Goal: Register for event/course

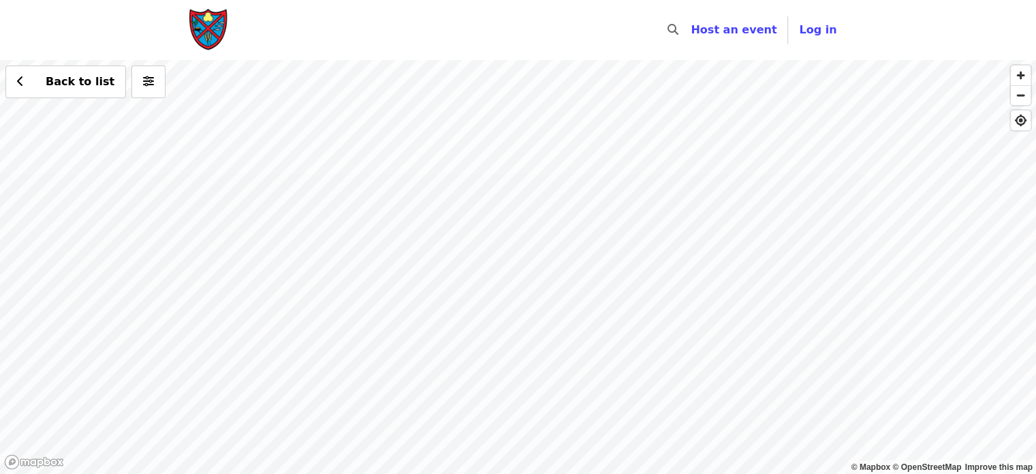
click at [596, 232] on div "Back to list" at bounding box center [518, 267] width 1036 height 414
click at [389, 176] on div "Back to list" at bounding box center [518, 267] width 1036 height 414
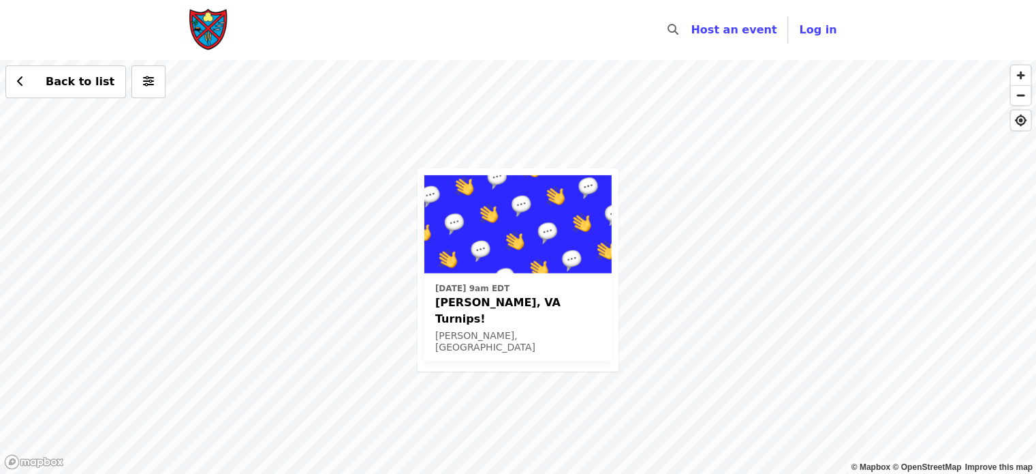
click at [711, 95] on div "[DATE] 9am EDT [PERSON_NAME], [GEOGRAPHIC_DATA] Turnips! [PERSON_NAME], VA Back…" at bounding box center [518, 267] width 1036 height 414
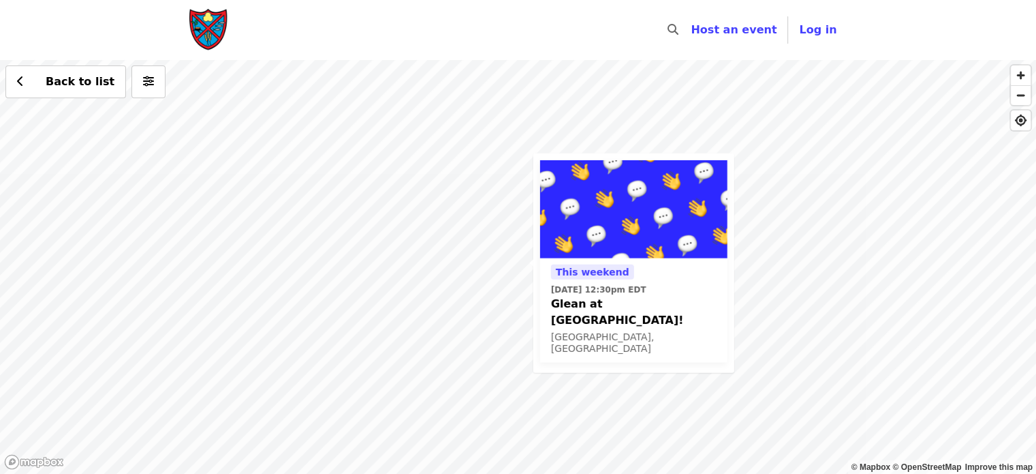
drag, startPoint x: 709, startPoint y: 152, endPoint x: 720, endPoint y: 251, distance: 99.5
click at [720, 251] on div "This weekend [DATE] 12:30pm EDT Glean at [GEOGRAPHIC_DATA]! [GEOGRAPHIC_DATA], …" at bounding box center [518, 267] width 1036 height 414
click at [463, 187] on div "This weekend [DATE] 12:30pm EDT Glean at [GEOGRAPHIC_DATA]! [GEOGRAPHIC_DATA], …" at bounding box center [518, 267] width 1036 height 414
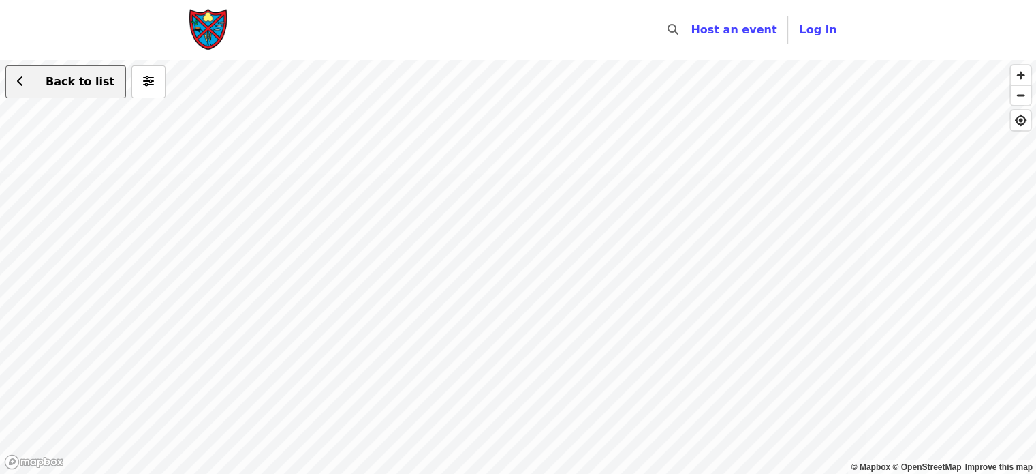
click at [19, 81] on icon "chevron-left icon" at bounding box center [20, 81] width 7 height 13
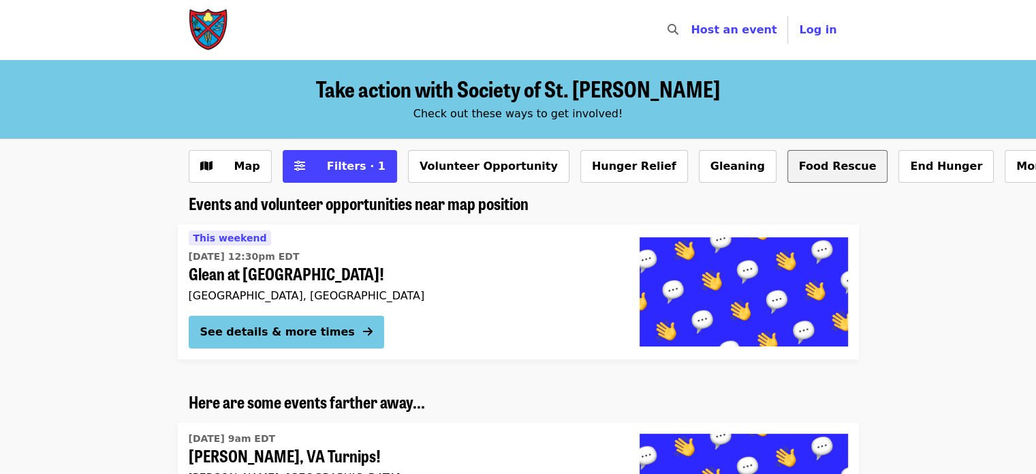
click at [788, 172] on button "Food Rescue" at bounding box center [838, 166] width 101 height 33
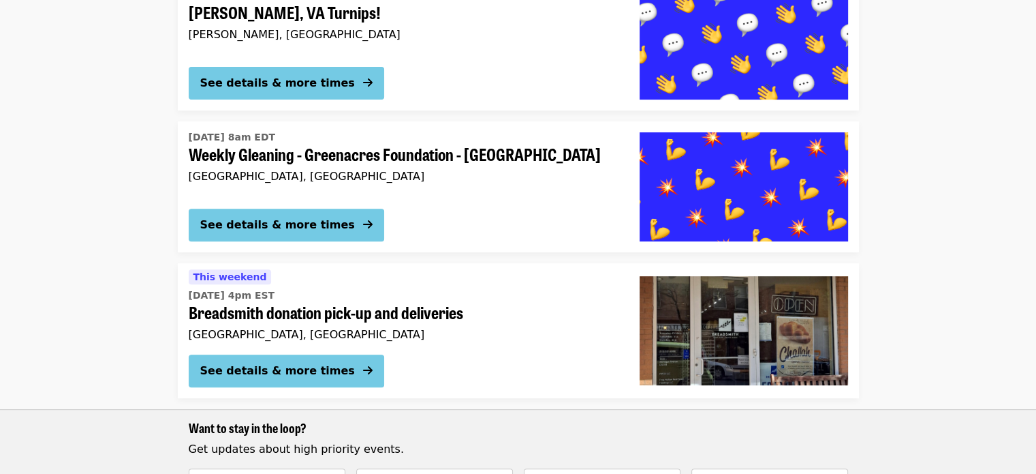
scroll to position [52, 0]
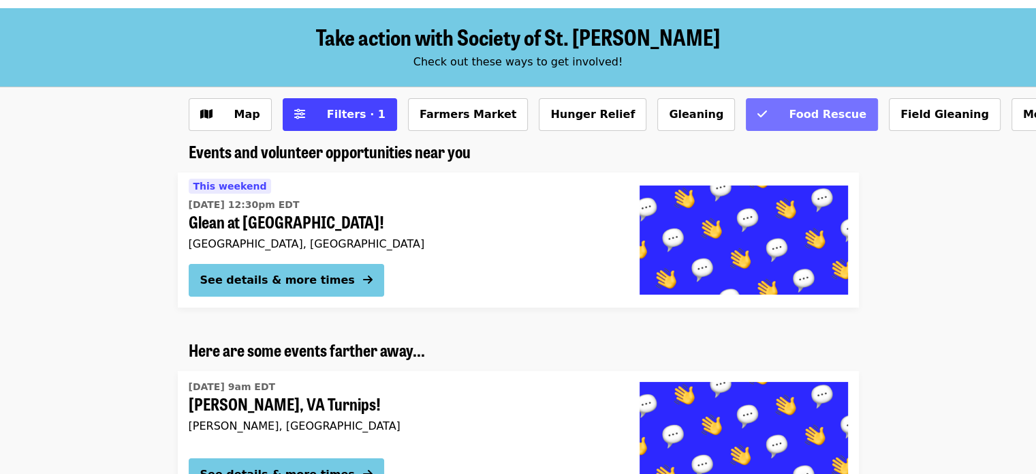
click at [758, 118] on icon "check icon" at bounding box center [763, 114] width 10 height 13
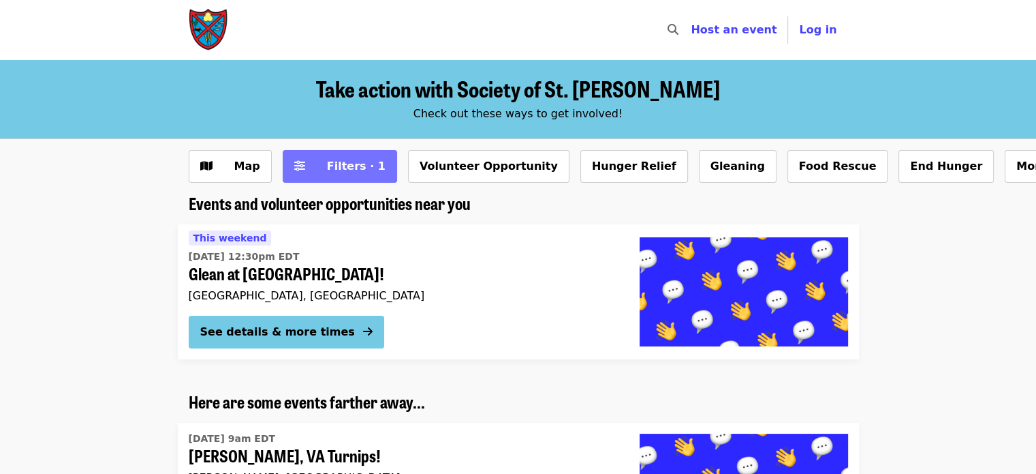
click at [345, 160] on span "Filters · 1" at bounding box center [356, 165] width 59 height 13
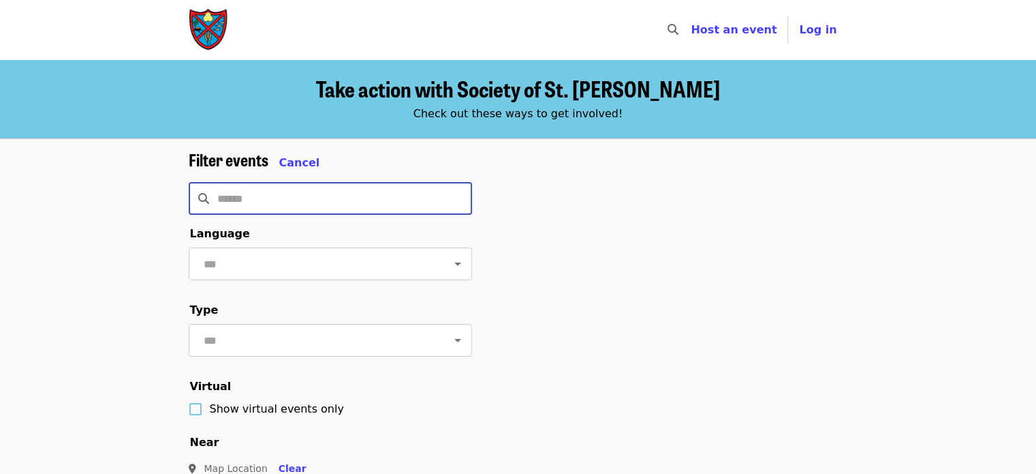
click at [240, 196] on input "Search" at bounding box center [344, 198] width 255 height 33
type input "********"
click button "Clear" at bounding box center [293, 468] width 50 height 25
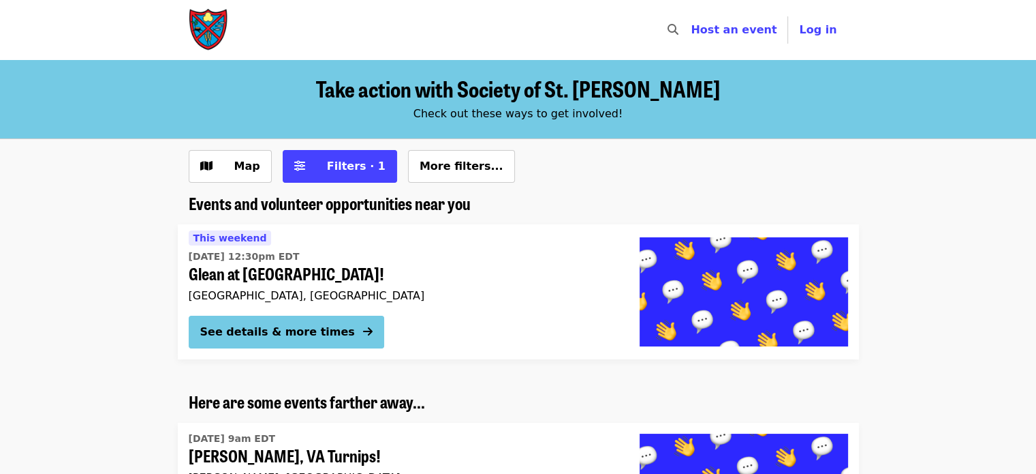
scroll to position [52, 0]
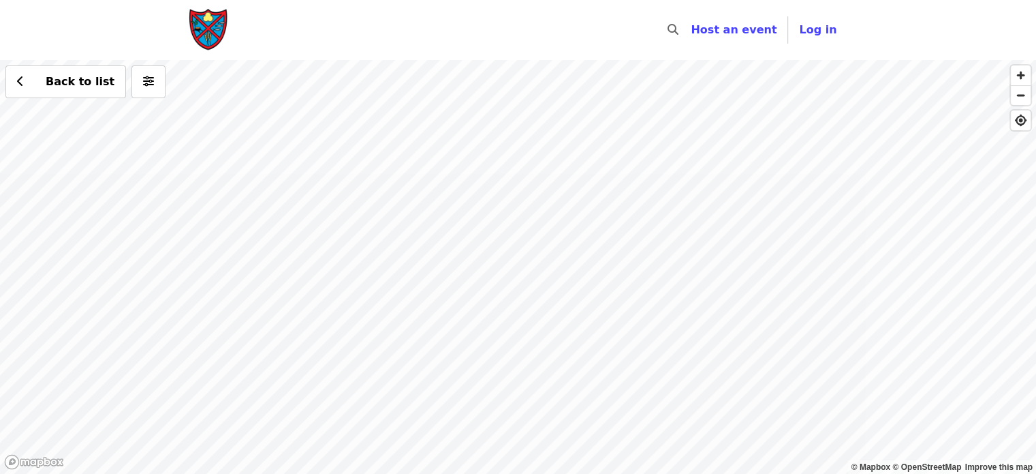
click at [463, 146] on div "Back to list" at bounding box center [518, 267] width 1036 height 414
click at [805, 407] on div "Back to list" at bounding box center [518, 267] width 1036 height 414
click at [634, 231] on div "Back to list" at bounding box center [518, 267] width 1036 height 414
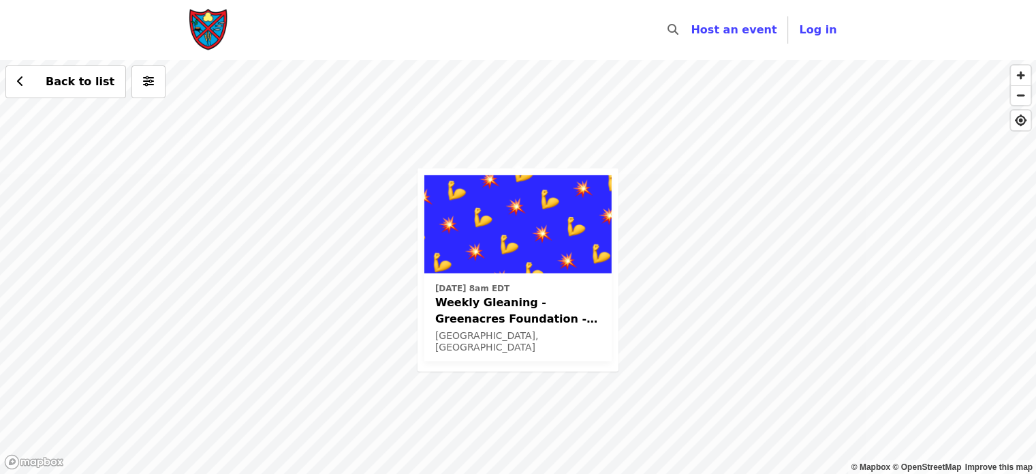
click at [698, 181] on div "[DATE] 8am EDT Weekly Gleaning - Greenacres Foundation - [GEOGRAPHIC_DATA], [GE…" at bounding box center [518, 267] width 1036 height 414
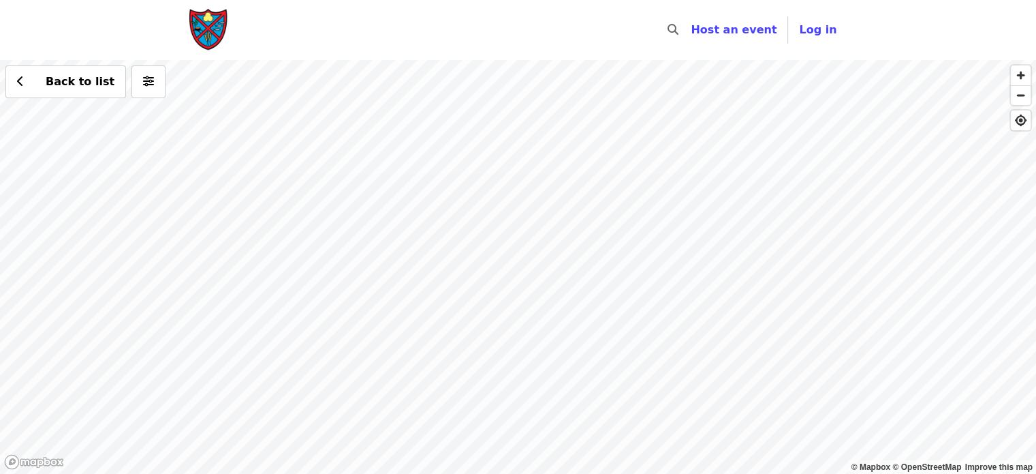
click at [469, 220] on div "Back to list" at bounding box center [518, 267] width 1036 height 414
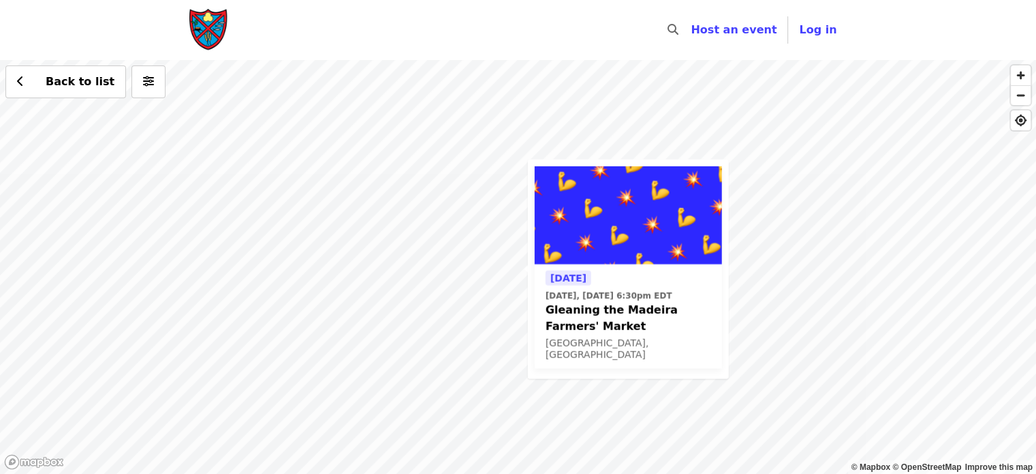
drag, startPoint x: 399, startPoint y: 136, endPoint x: 405, endPoint y: 240, distance: 104.5
click at [405, 240] on div "[DATE] [DATE], [DATE] 6:30pm EDT Gleaning the Madeira Farmers' Market [GEOGRAPH…" at bounding box center [518, 267] width 1036 height 414
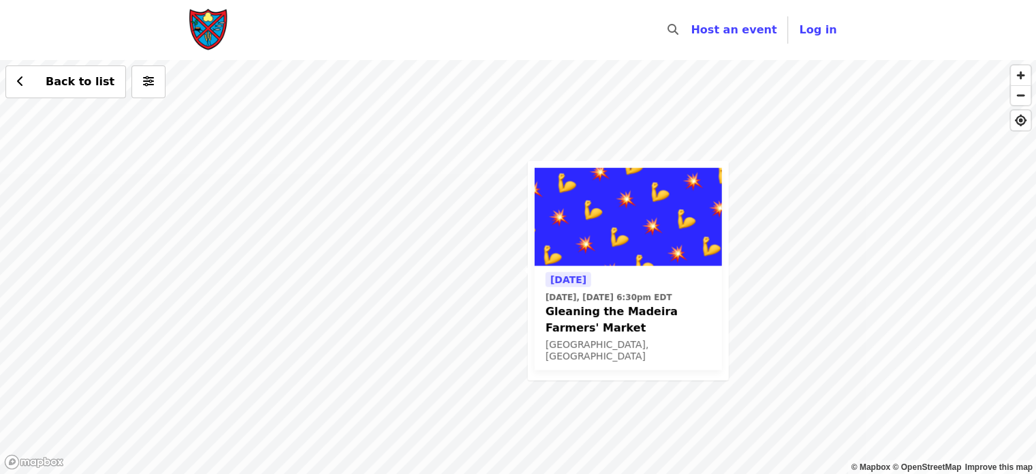
click at [380, 95] on div "[DATE] [DATE], [DATE] 6:30pm EDT Gleaning the Madeira Farmers' Market [GEOGRAPH…" at bounding box center [518, 267] width 1036 height 414
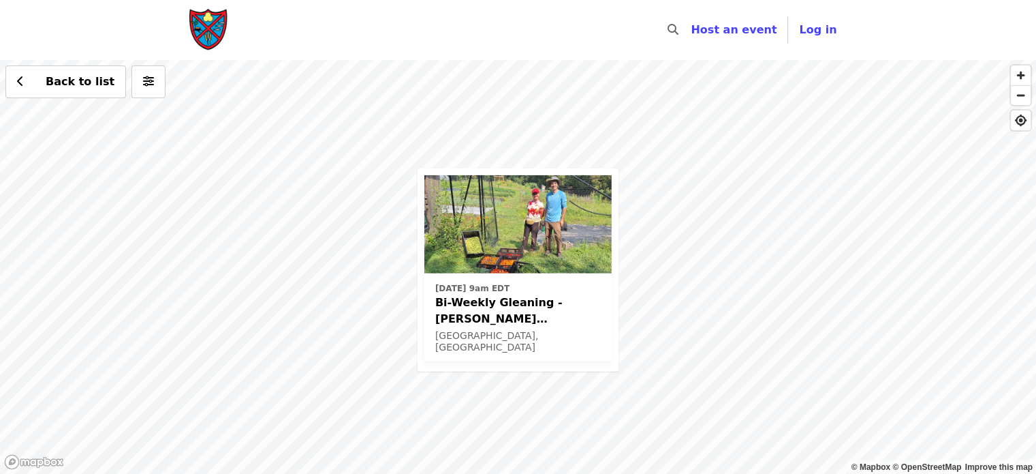
click at [288, 305] on div "[DATE] 9am EDT Bi-Weekly Gleaning - [PERSON_NAME][GEOGRAPHIC_DATA] - [GEOGRAPHI…" at bounding box center [518, 267] width 1036 height 414
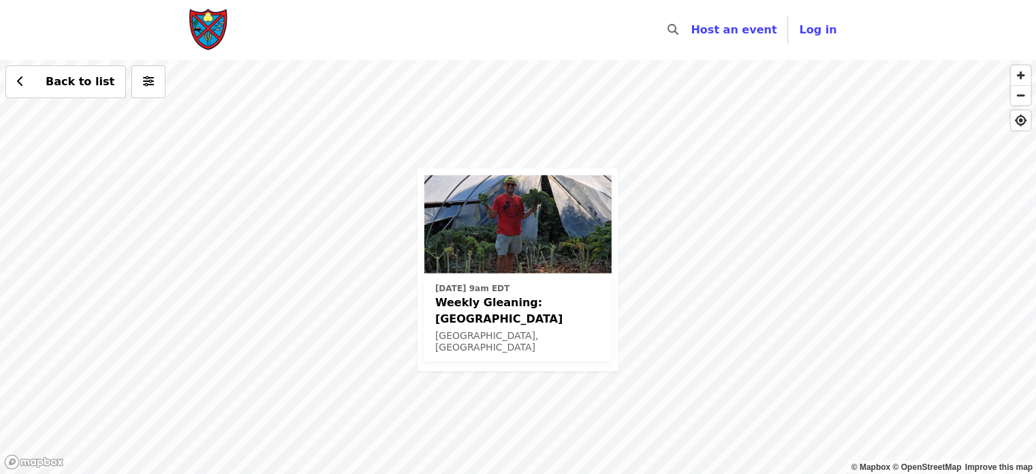
click at [568, 91] on div "[DATE] 9am EDT Weekly Gleaning: Our [GEOGRAPHIC_DATA], [GEOGRAPHIC_DATA] Back t…" at bounding box center [518, 267] width 1036 height 414
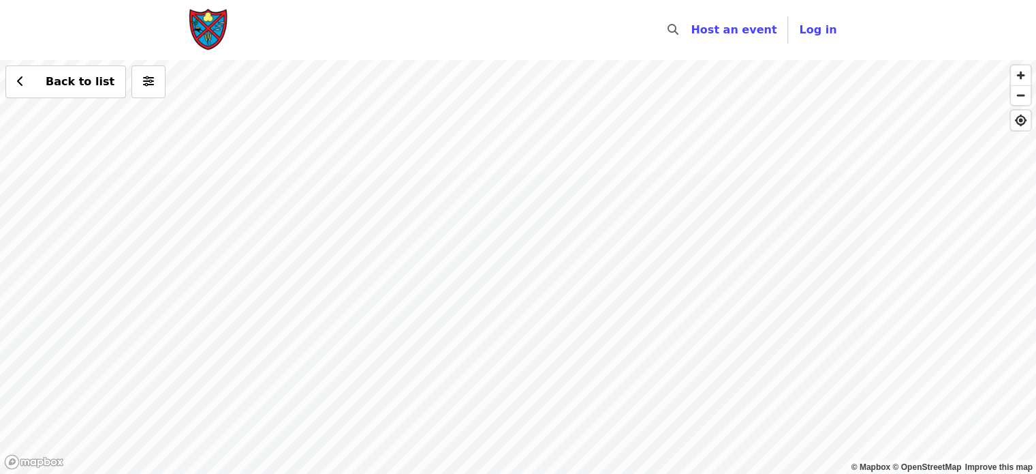
click at [475, 321] on div "Back to list" at bounding box center [518, 267] width 1036 height 414
click at [664, 431] on div "Back to list" at bounding box center [518, 267] width 1036 height 414
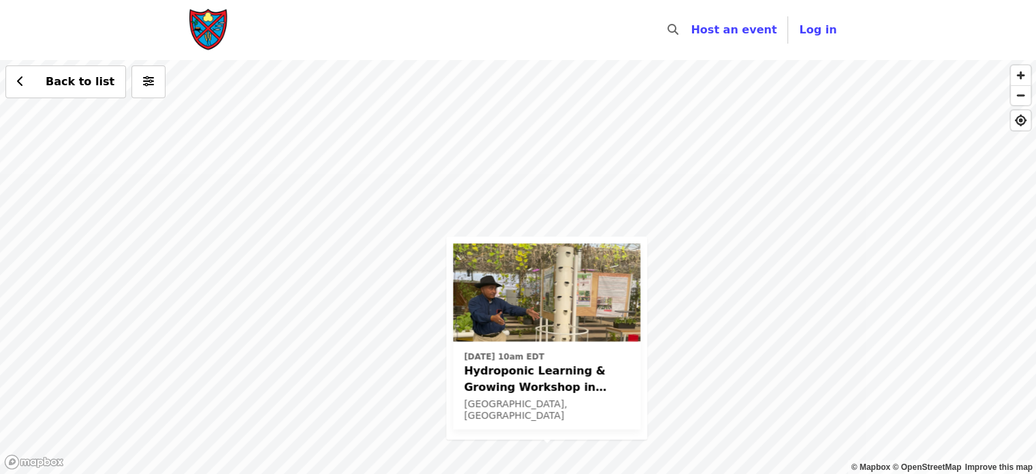
drag, startPoint x: 536, startPoint y: 100, endPoint x: 564, endPoint y: 378, distance: 279.5
click at [564, 378] on div "[DATE] 10am EDT Hydroponic Learning & Growing Workshop in [GEOGRAPHIC_DATA], [G…" at bounding box center [518, 267] width 1036 height 414
click at [442, 121] on div "[DATE] 10am EDT Hydroponic Learning & Growing Workshop in [GEOGRAPHIC_DATA], [G…" at bounding box center [518, 267] width 1036 height 414
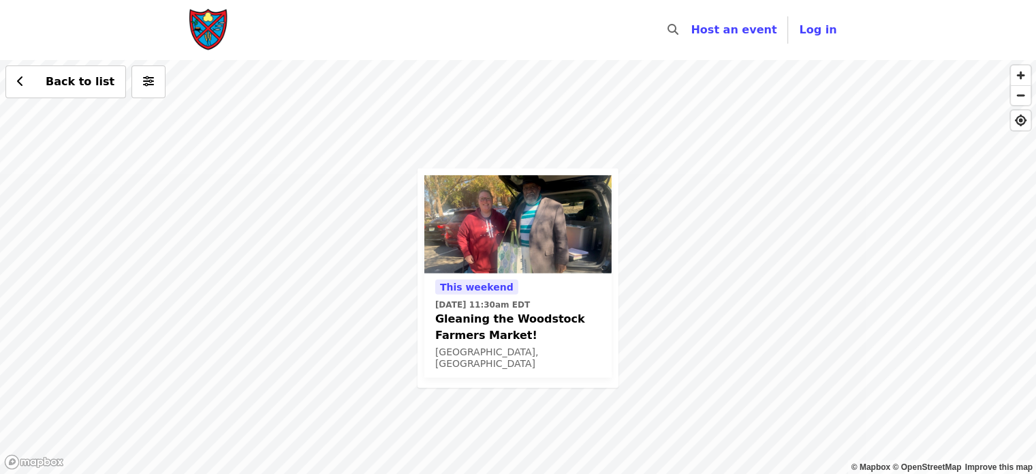
click at [551, 97] on div "This weekend [DATE] 11:30am EDT Gleaning the Woodstock Farmers Market! [GEOGRAP…" at bounding box center [518, 267] width 1036 height 414
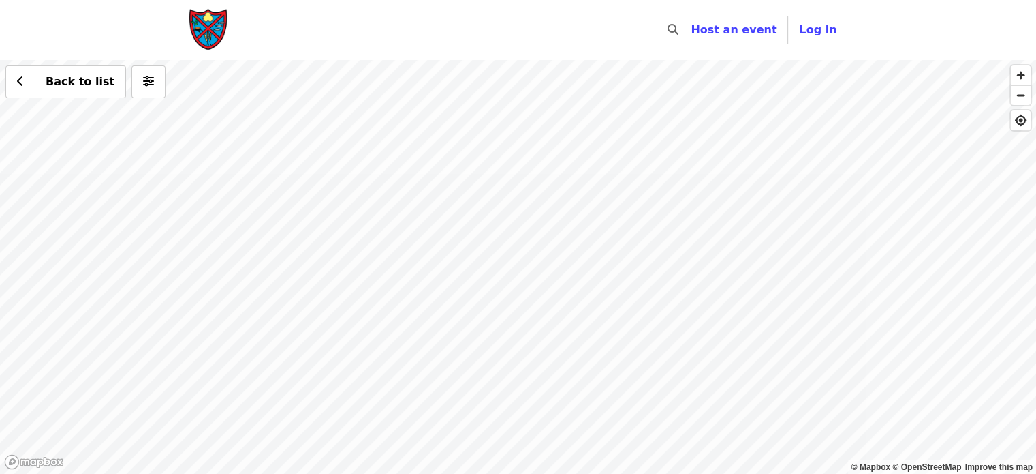
drag, startPoint x: 842, startPoint y: 401, endPoint x: 737, endPoint y: 22, distance: 393.3
click at [737, 22] on div "Skip to content ​ Host an event Host Log in © Mapbox © OpenStreetMap Improve th…" at bounding box center [518, 237] width 1036 height 474
click at [579, 336] on div "Back to list" at bounding box center [518, 267] width 1036 height 414
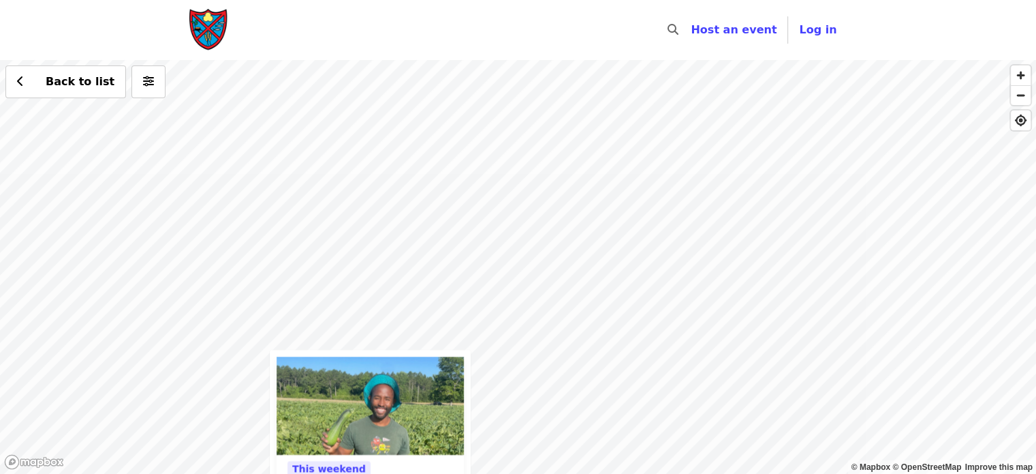
drag, startPoint x: 706, startPoint y: 106, endPoint x: 556, endPoint y: 506, distance: 427.1
click at [556, 473] on html "Skip to content ​ Host an event Host Log in © Mapbox © OpenStreetMap Improve th…" at bounding box center [518, 237] width 1036 height 474
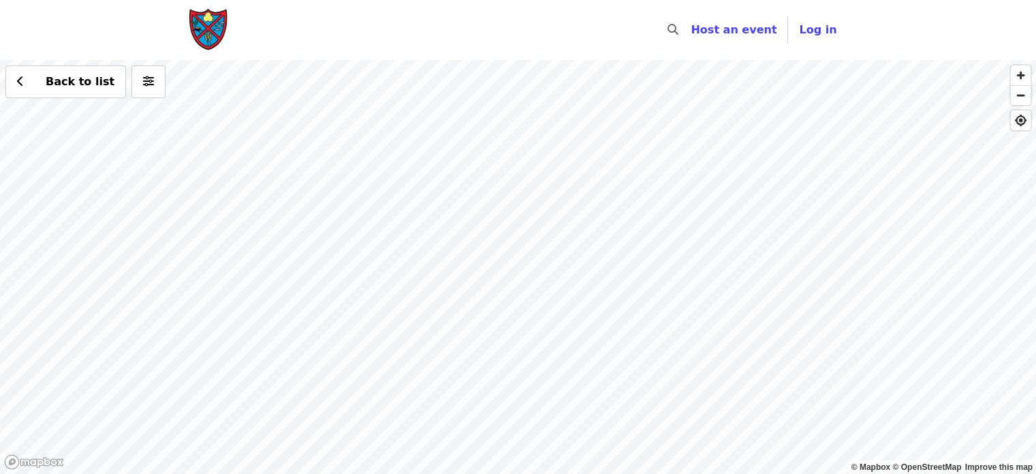
drag, startPoint x: 621, startPoint y: 230, endPoint x: 401, endPoint y: 505, distance: 352.0
click at [401, 473] on html "Skip to content ​ Host an event Host Log in © Mapbox © OpenStreetMap Improve th…" at bounding box center [518, 237] width 1036 height 474
drag, startPoint x: 705, startPoint y: 108, endPoint x: 294, endPoint y: 506, distance: 571.5
click at [294, 473] on html "Skip to content ​ Host an event Host Log in © Mapbox © OpenStreetMap Improve th…" at bounding box center [518, 237] width 1036 height 474
drag, startPoint x: 540, startPoint y: 85, endPoint x: 417, endPoint y: 506, distance: 437.9
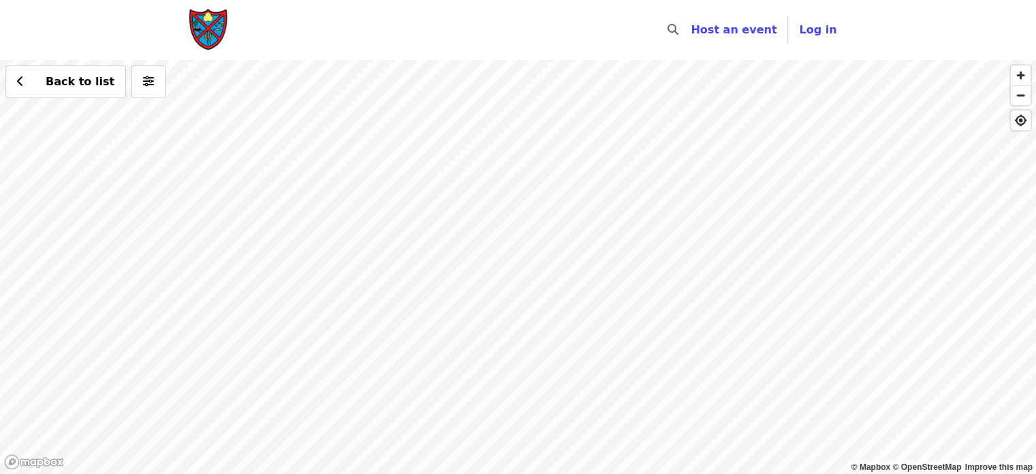
click at [417, 473] on html "Skip to content ​ Host an event Host Log in © Mapbox © OpenStreetMap Improve th…" at bounding box center [518, 237] width 1036 height 474
